Goal: Task Accomplishment & Management: Use online tool/utility

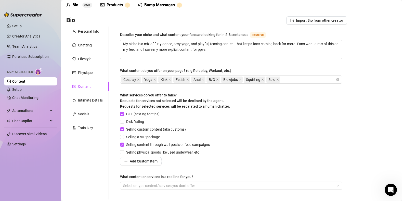
scroll to position [65, 0]
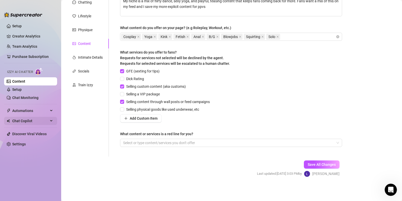
click at [29, 120] on span "Chat Copilot" at bounding box center [30, 121] width 36 height 8
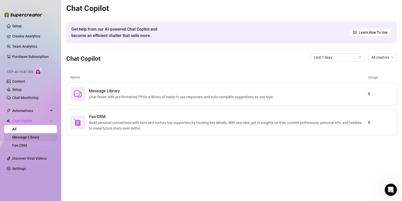
click at [27, 138] on link "Message Library" at bounding box center [25, 137] width 27 height 4
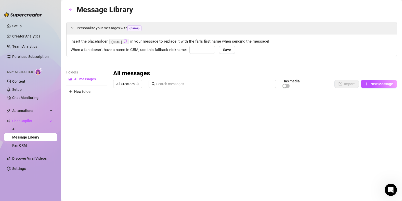
type input "babe"
click at [376, 83] on span "New Message" at bounding box center [382, 84] width 23 height 4
type textarea "Type your message here..."
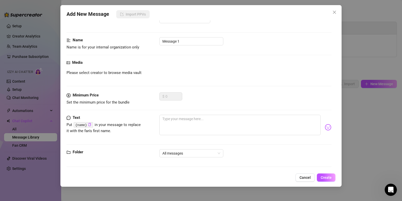
scroll to position [19, 0]
click at [308, 178] on span "Cancel" at bounding box center [305, 178] width 11 height 4
